Goal: Navigation & Orientation: Find specific page/section

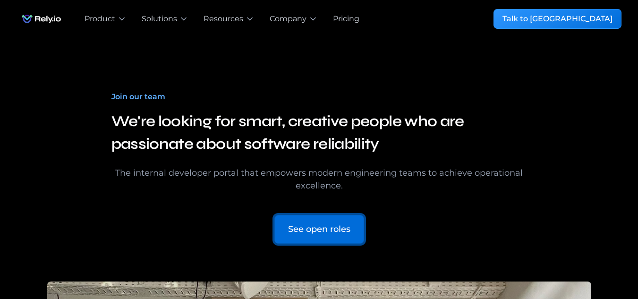
click at [313, 227] on div "See open roles" at bounding box center [319, 229] width 62 height 13
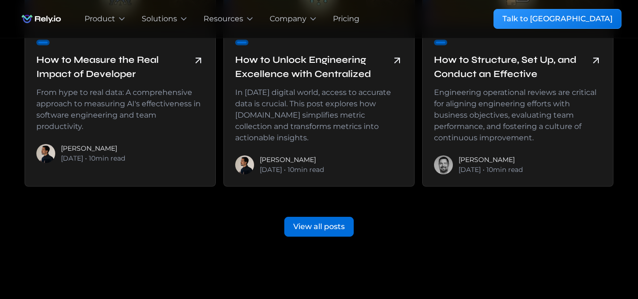
scroll to position [2262, 0]
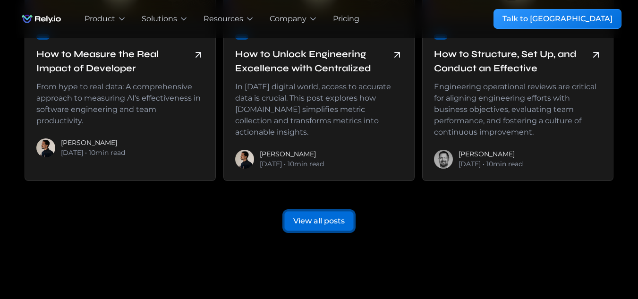
click at [327, 215] on link "View all posts" at bounding box center [318, 221] width 69 height 20
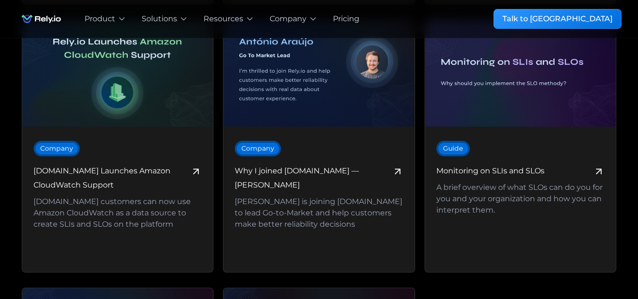
scroll to position [5860, 0]
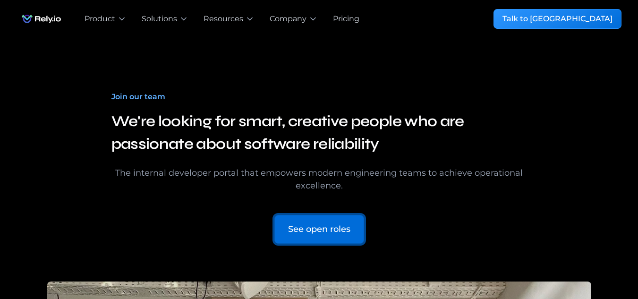
click at [347, 227] on div "See open roles" at bounding box center [319, 229] width 62 height 13
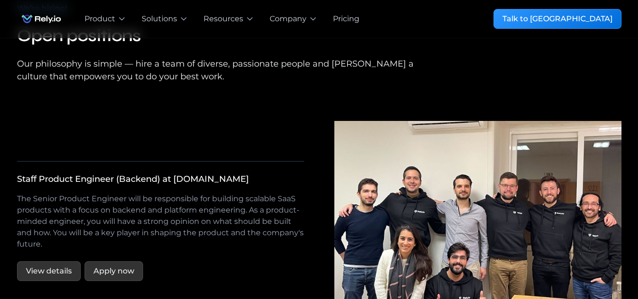
scroll to position [1742, 0]
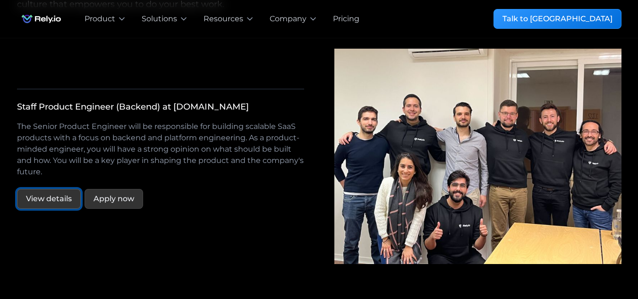
click at [51, 189] on link "View details" at bounding box center [49, 199] width 64 height 20
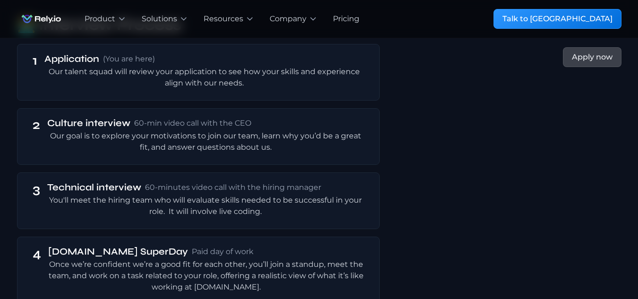
scroll to position [1842, 0]
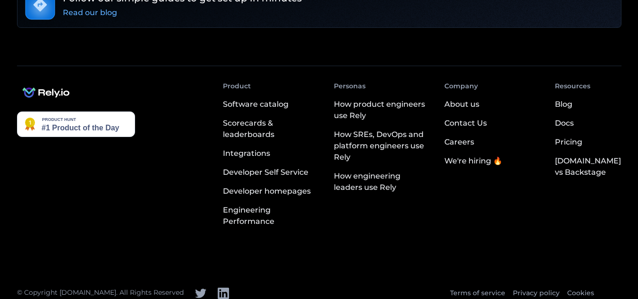
click at [482, 155] on div "We're hiring 🔥" at bounding box center [473, 160] width 58 height 11
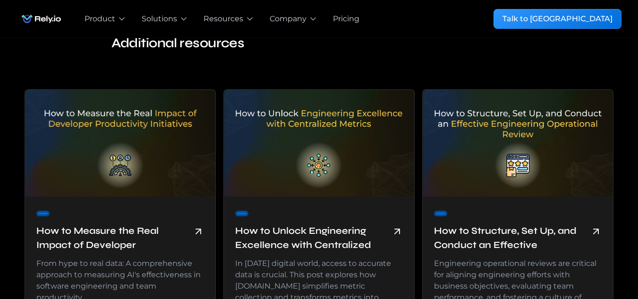
scroll to position [2167, 0]
